Goal: Task Accomplishment & Management: Manage account settings

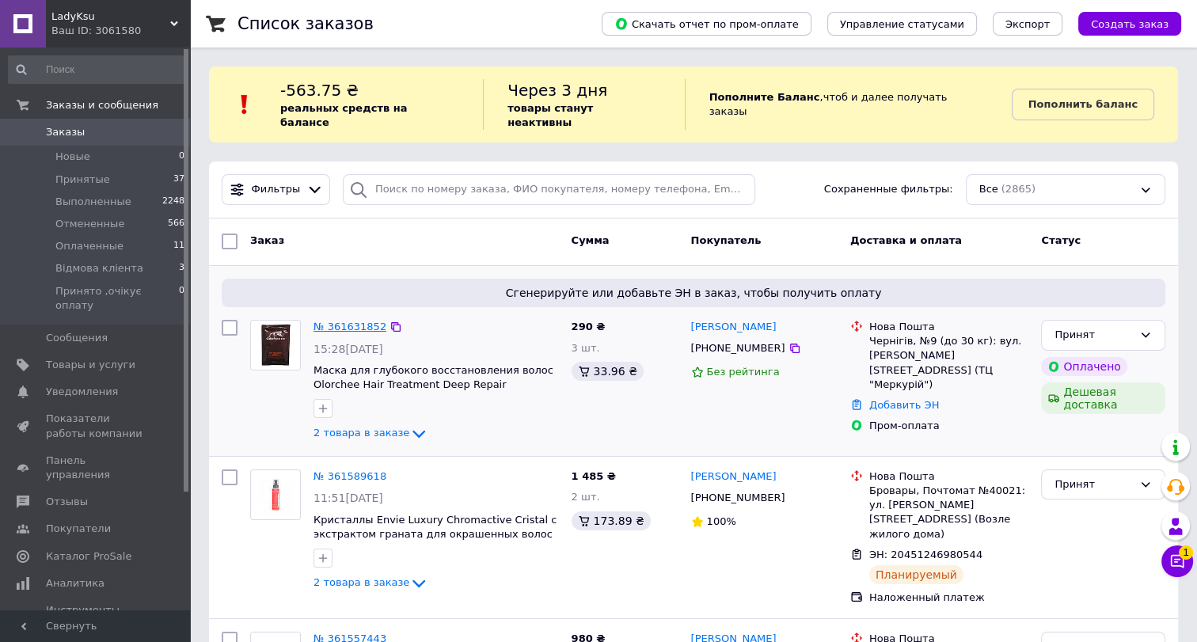
click at [355, 321] on link "№ 361631852" at bounding box center [349, 327] width 73 height 12
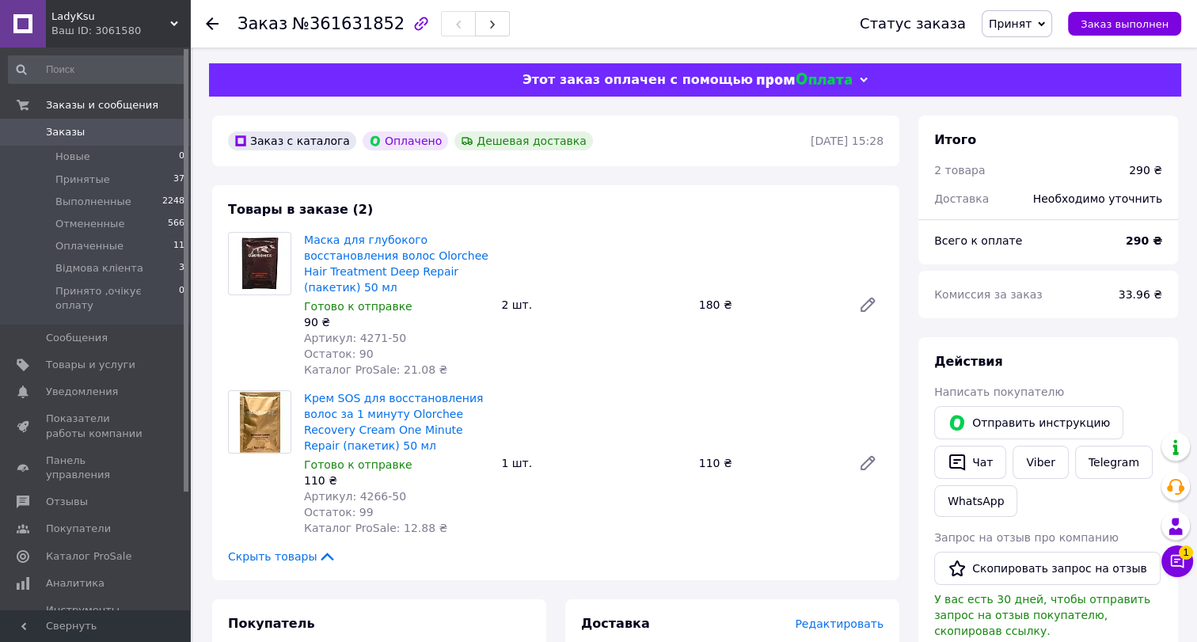
click at [126, 127] on span "Заказы" at bounding box center [96, 132] width 101 height 14
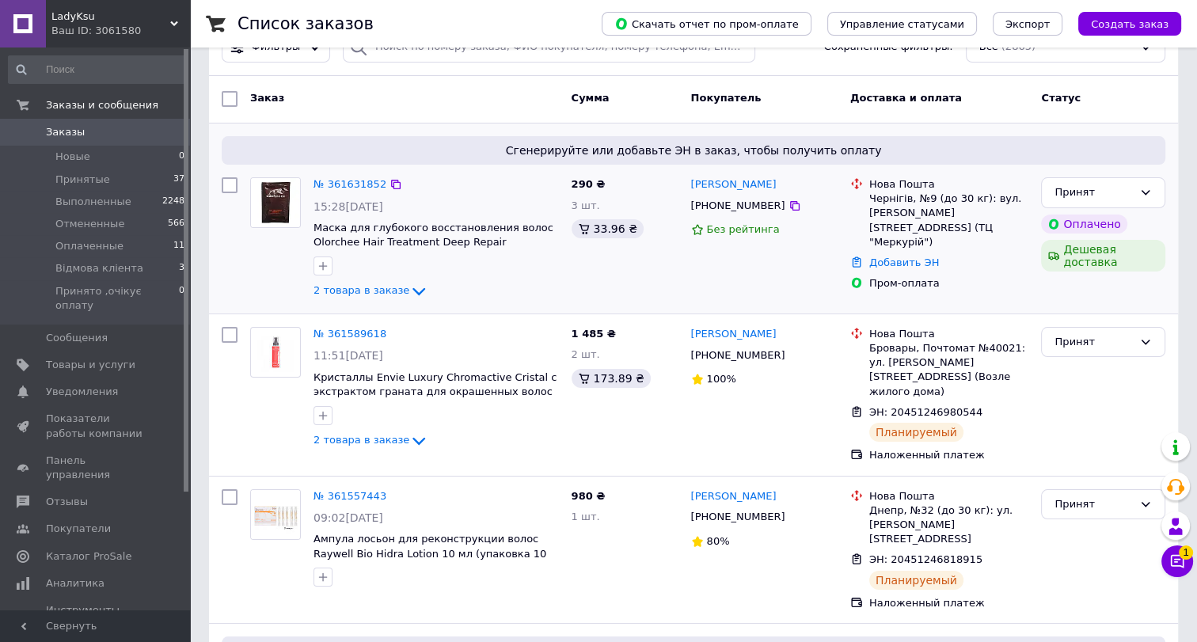
scroll to position [143, 0]
click at [363, 177] on link "№ 361631852" at bounding box center [349, 183] width 73 height 12
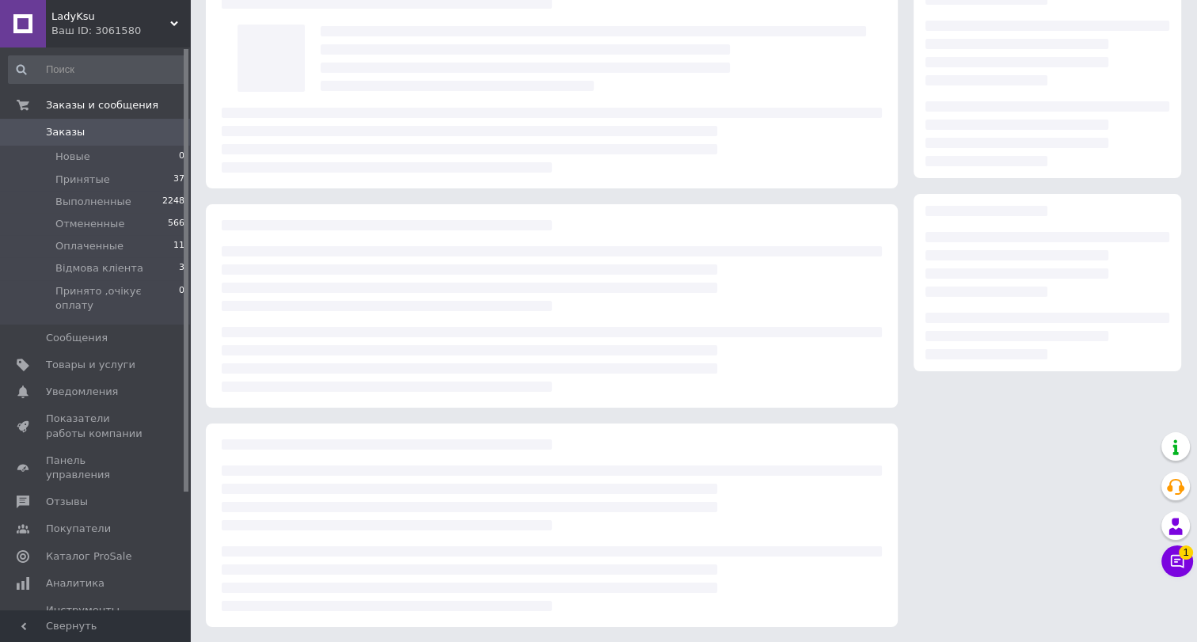
scroll to position [143, 0]
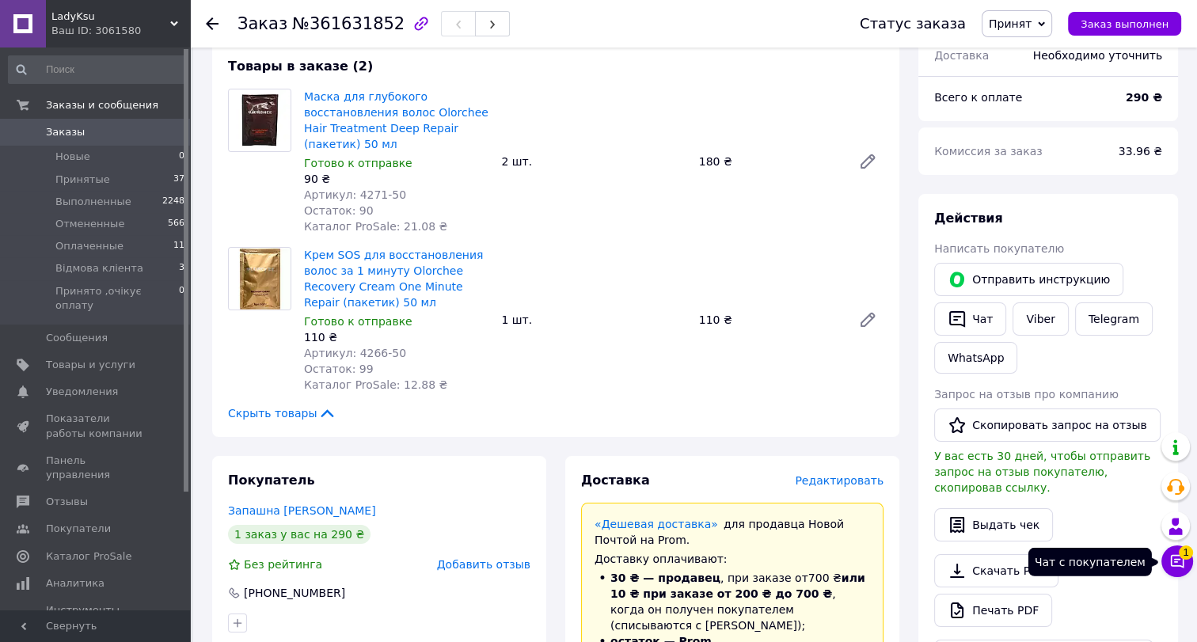
click at [1181, 570] on button "Чат с покупателем 1" at bounding box center [1177, 561] width 32 height 32
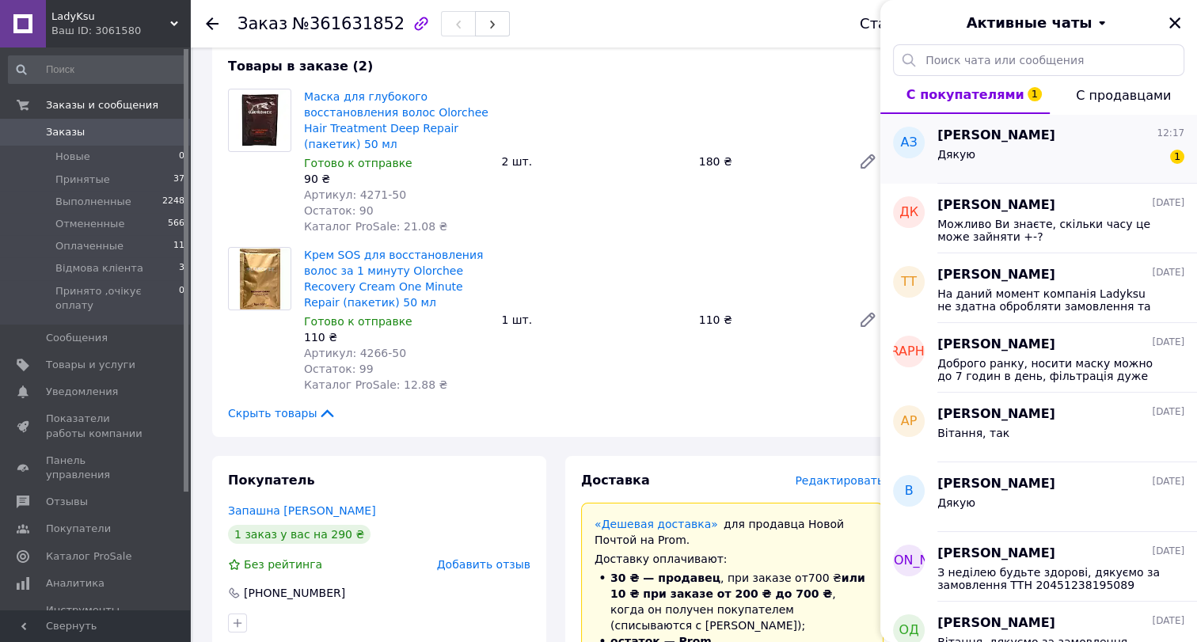
click at [1072, 157] on div "Дякую 1" at bounding box center [1060, 157] width 247 height 25
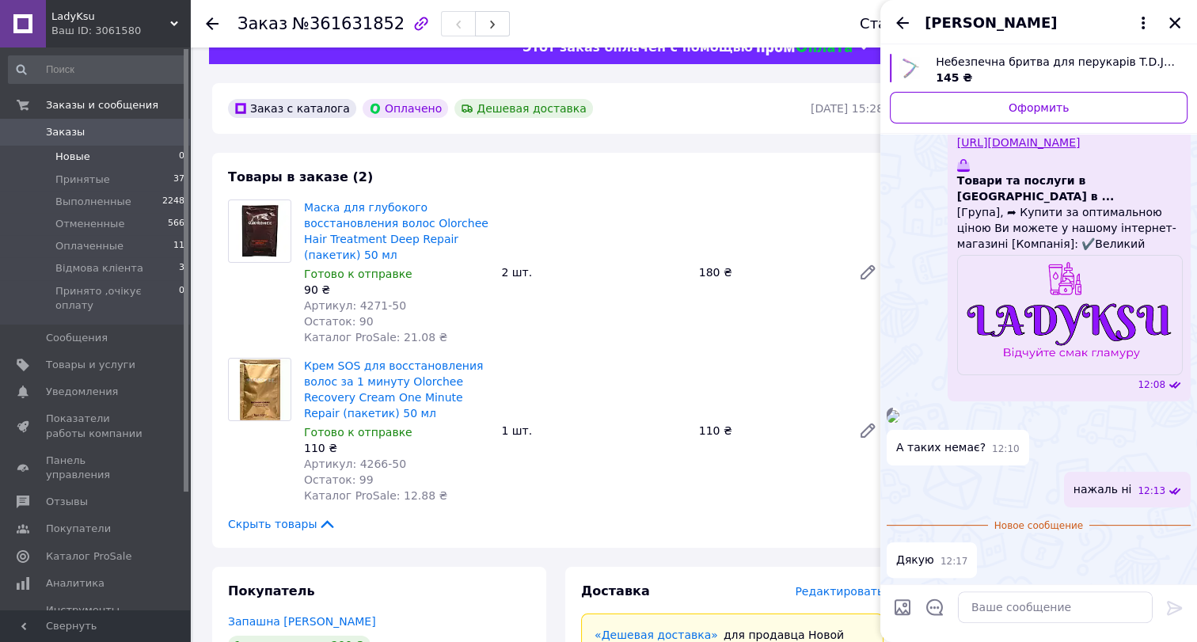
scroll to position [0, 0]
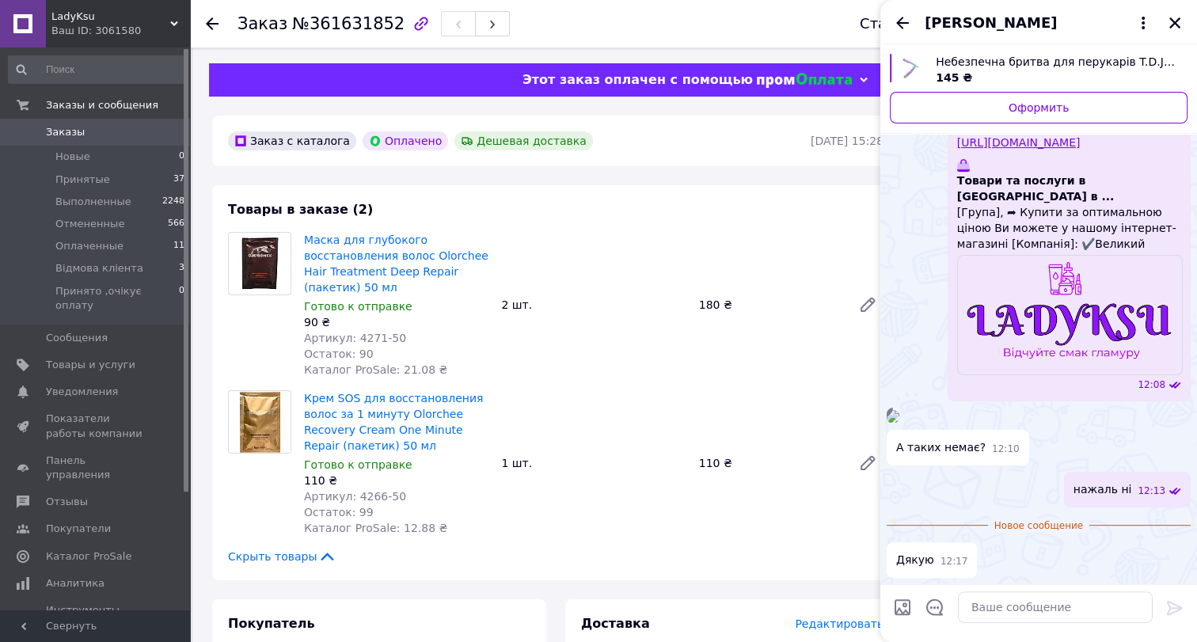
drag, startPoint x: 135, startPoint y: 128, endPoint x: 400, endPoint y: 144, distance: 264.9
click at [136, 129] on span "Заказы" at bounding box center [96, 132] width 101 height 14
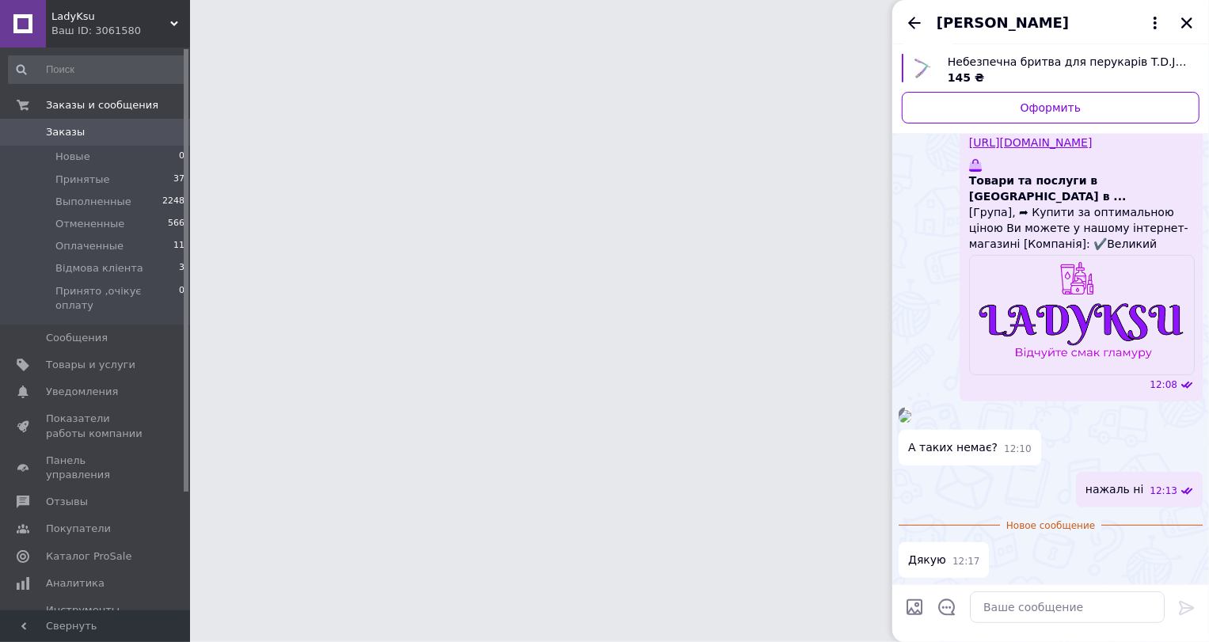
click at [1187, 20] on div "[PERSON_NAME]" at bounding box center [1050, 22] width 317 height 44
